Goal: Task Accomplishment & Management: Use online tool/utility

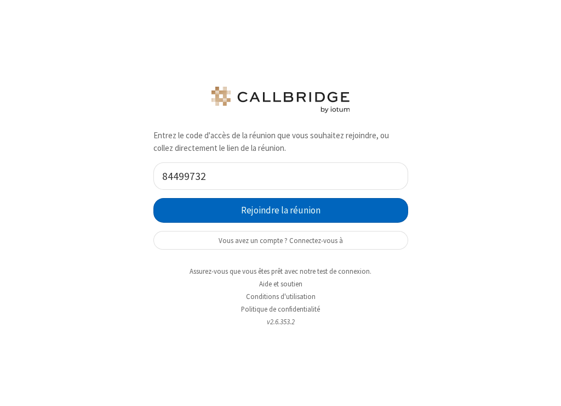
type input "84499732"
click at [358, 210] on button "Rejoindre la réunion" at bounding box center [280, 210] width 255 height 25
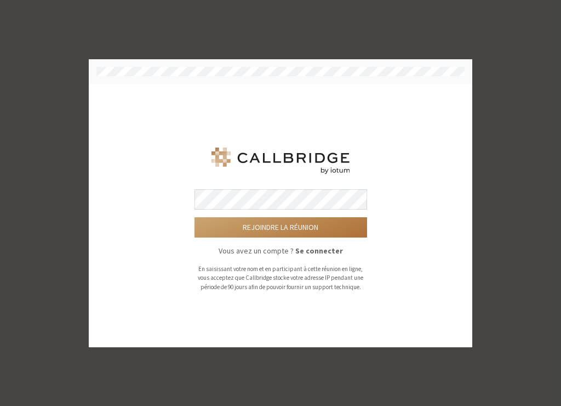
click at [308, 226] on button "Rejoindre la réunion" at bounding box center [281, 227] width 173 height 20
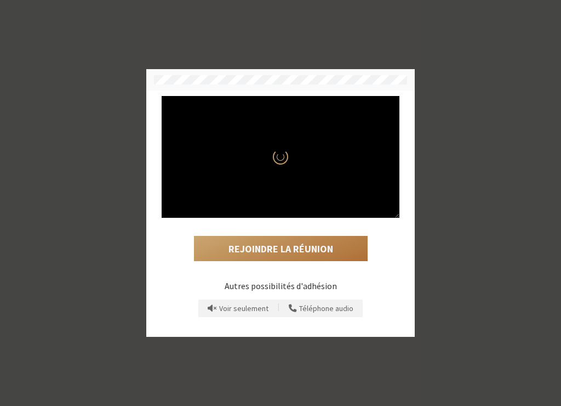
click at [329, 248] on button "Rejoindre la réunion" at bounding box center [281, 248] width 174 height 25
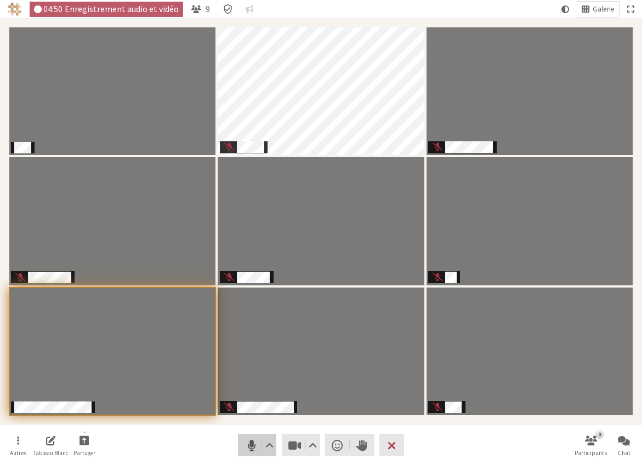
click at [253, 405] on span "Désactiver le son (⌘+Shift+A)" at bounding box center [250, 445] width 15 height 15
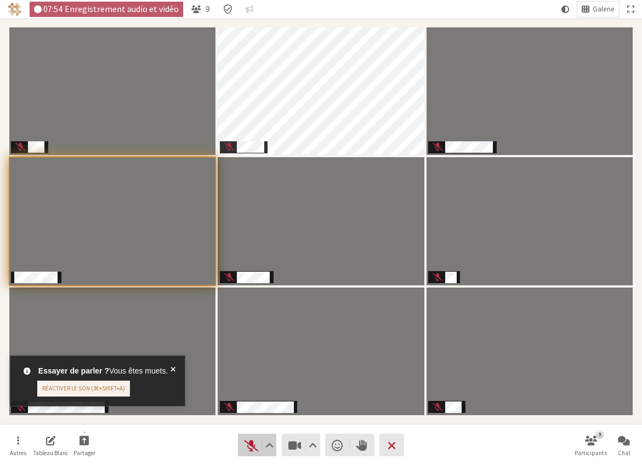
click at [248, 405] on span "Réactiver le son (⌘+Shift+A)" at bounding box center [250, 445] width 15 height 15
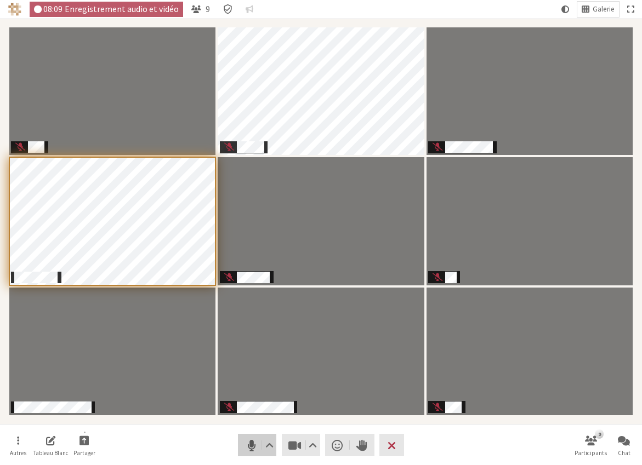
click at [247, 405] on span "Désactiver le son (⌘+Shift+A)" at bounding box center [250, 445] width 15 height 15
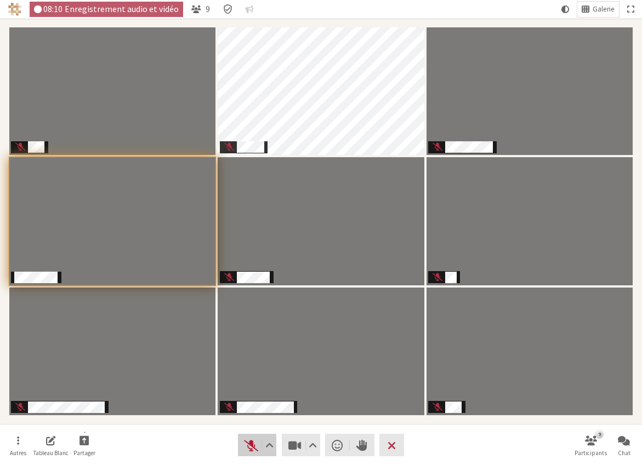
click at [247, 405] on span "Réactiver le son (⌘+Shift+A)" at bounding box center [250, 445] width 15 height 15
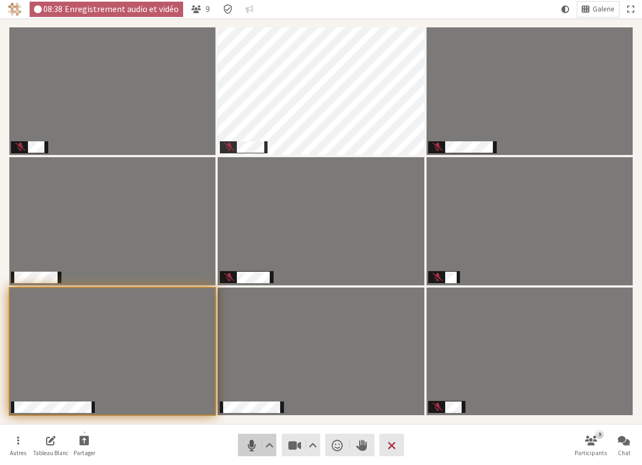
click at [247, 405] on span "Désactiver le son (⌘+Shift+A)" at bounding box center [250, 445] width 15 height 15
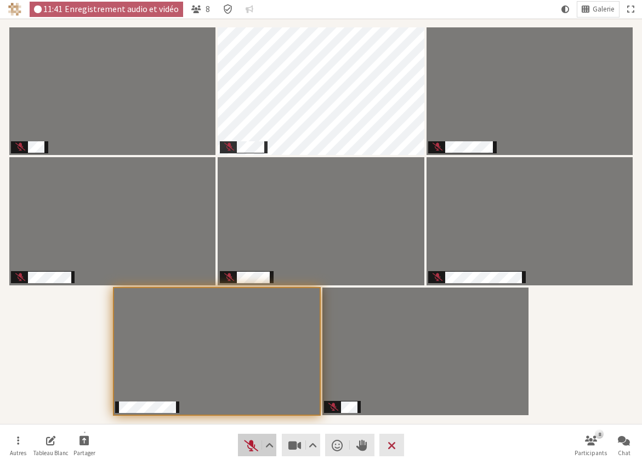
click at [246, 405] on span "Réactiver le son (⌘+Shift+A)" at bounding box center [250, 445] width 15 height 15
click at [246, 405] on span "Désactiver le son (⌘+Shift+A)" at bounding box center [250, 445] width 15 height 15
click at [17, 405] on span "Ouvrir" at bounding box center [18, 440] width 2 height 13
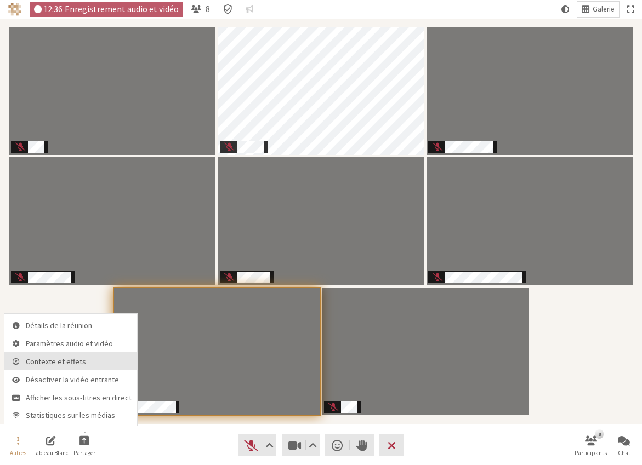
click at [60, 363] on span "Contexte et effets" at bounding box center [79, 362] width 106 height 8
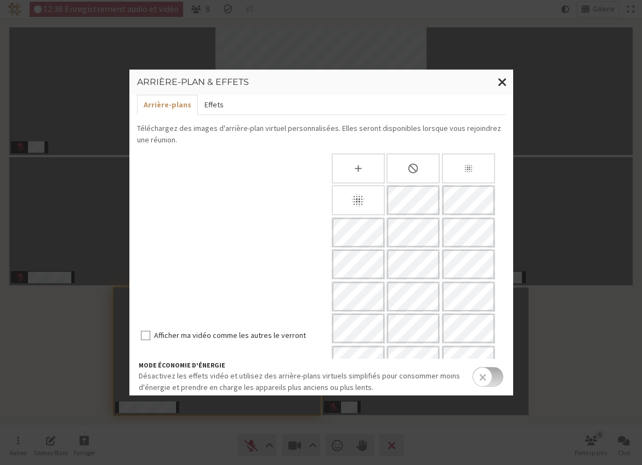
click at [214, 99] on button "Effets" at bounding box center [214, 105] width 32 height 20
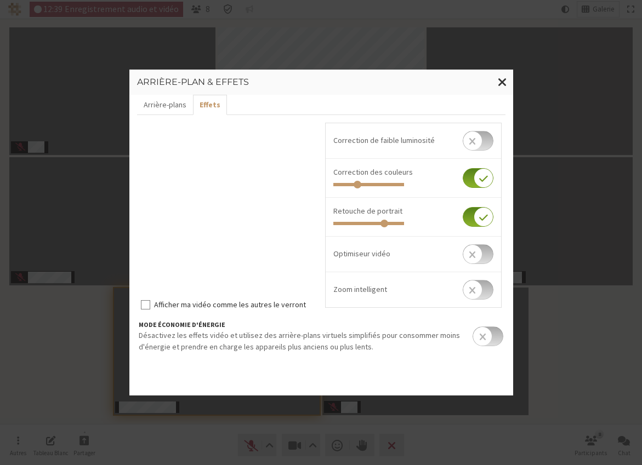
click at [472, 174] on input "checkbox" at bounding box center [477, 178] width 31 height 20
checkbox input "false"
click at [501, 83] on span "Fermer la modalité" at bounding box center [502, 82] width 9 height 14
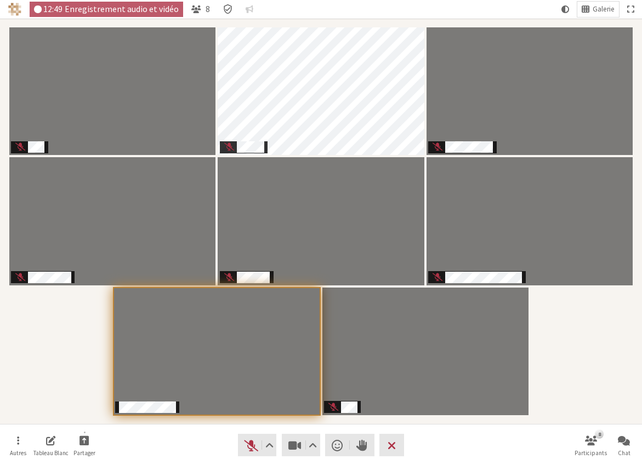
click at [561, 304] on div "Participants" at bounding box center [321, 221] width 626 height 390
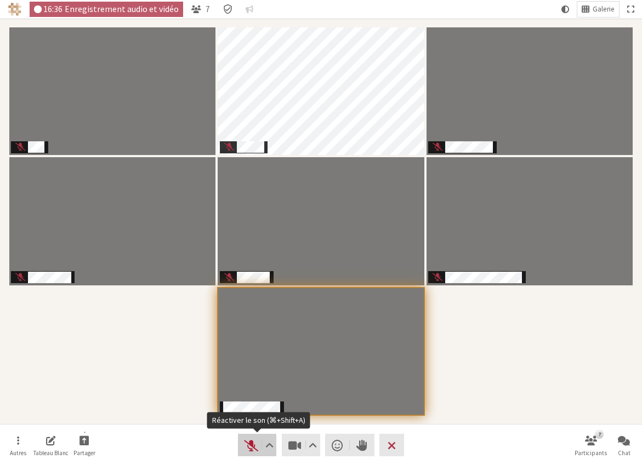
click at [250, 405] on span "Réactiver le son (⌘+Shift+A)" at bounding box center [250, 445] width 15 height 15
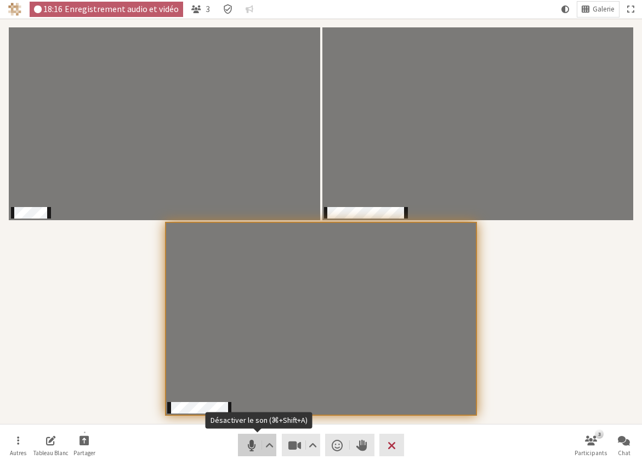
click at [249, 405] on span "Désactiver le son (⌘+Shift+A)" at bounding box center [250, 445] width 15 height 15
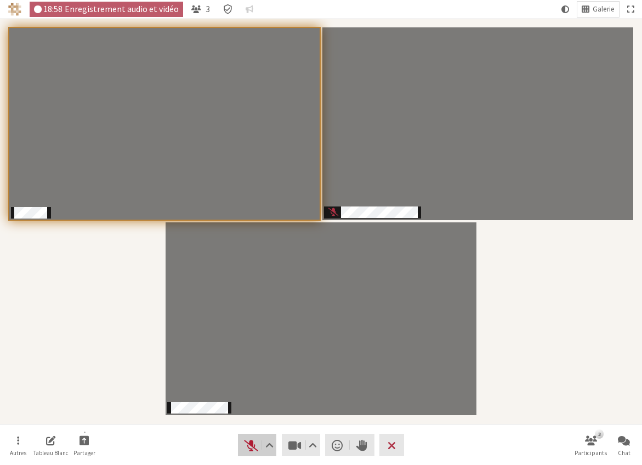
click at [247, 405] on span "Réactiver le son (⌘+Shift+A)" at bounding box center [250, 445] width 15 height 15
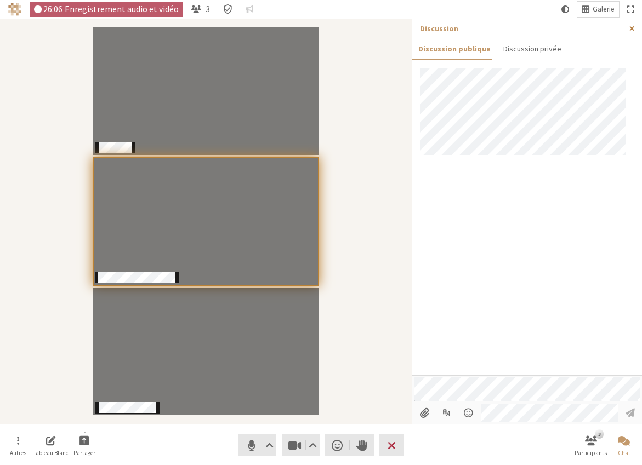
click at [561, 26] on button "Fermer la barre latérale" at bounding box center [631, 29] width 20 height 20
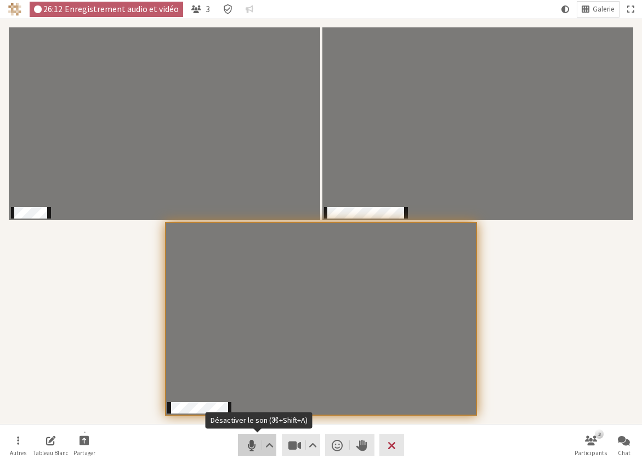
click at [247, 405] on span "Désactiver le son (⌘+Shift+A)" at bounding box center [250, 445] width 15 height 15
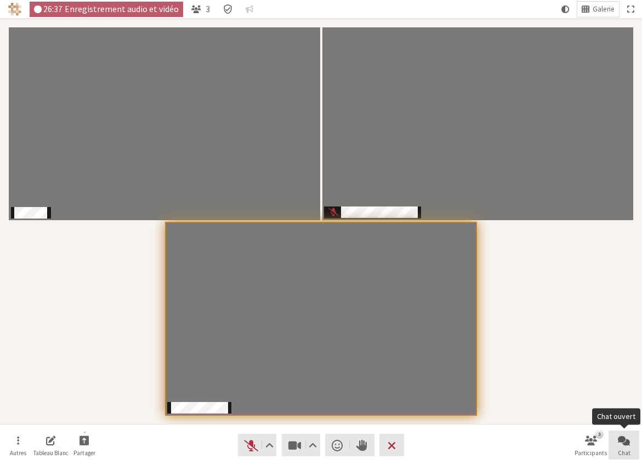
click at [561, 405] on span "Chat ouvert" at bounding box center [624, 440] width 12 height 13
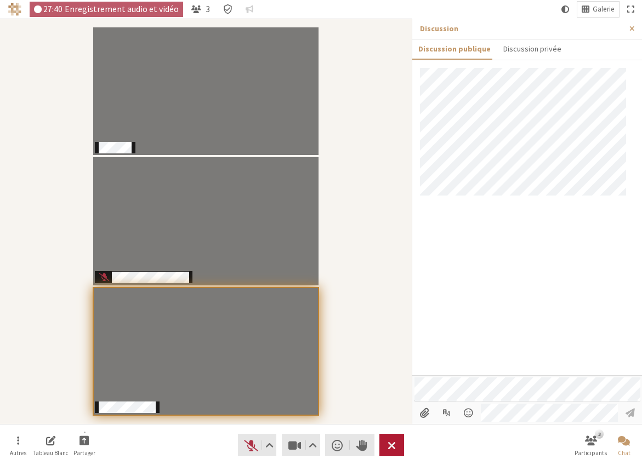
click at [393, 405] on span "Réunion de départ" at bounding box center [391, 445] width 8 height 15
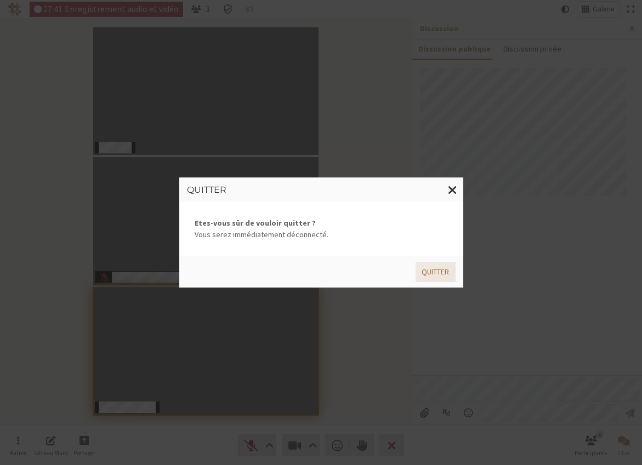
click at [436, 270] on button "Quitter" at bounding box center [434, 272] width 39 height 20
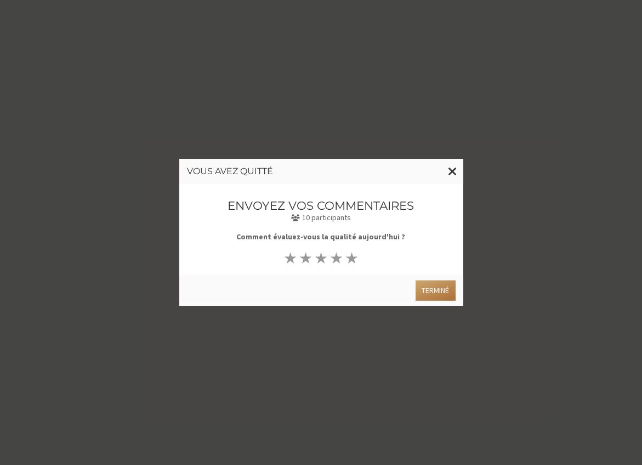
click at [432, 297] on button "Terminé" at bounding box center [434, 291] width 39 height 20
